Goal: Transaction & Acquisition: Subscribe to service/newsletter

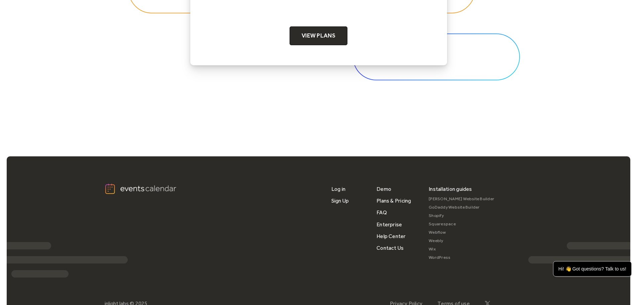
scroll to position [2267, 0]
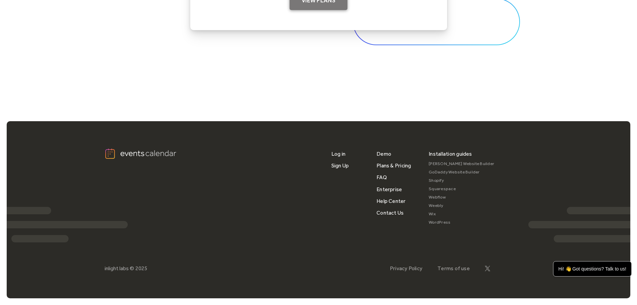
click at [307, 3] on link "View Plans" at bounding box center [319, 0] width 58 height 19
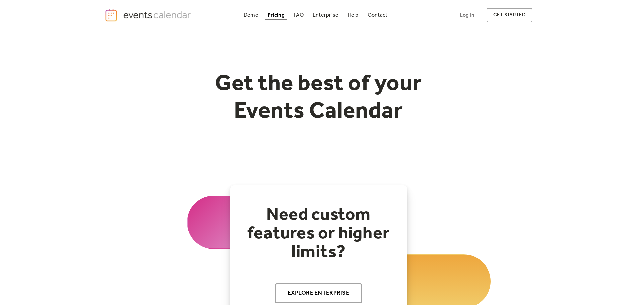
click at [279, 14] on div "Pricing" at bounding box center [276, 15] width 17 height 4
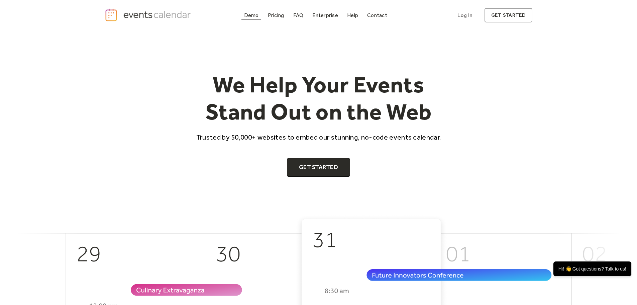
click at [257, 16] on div "Demo" at bounding box center [251, 15] width 15 height 4
